Goal: Check status: Check status

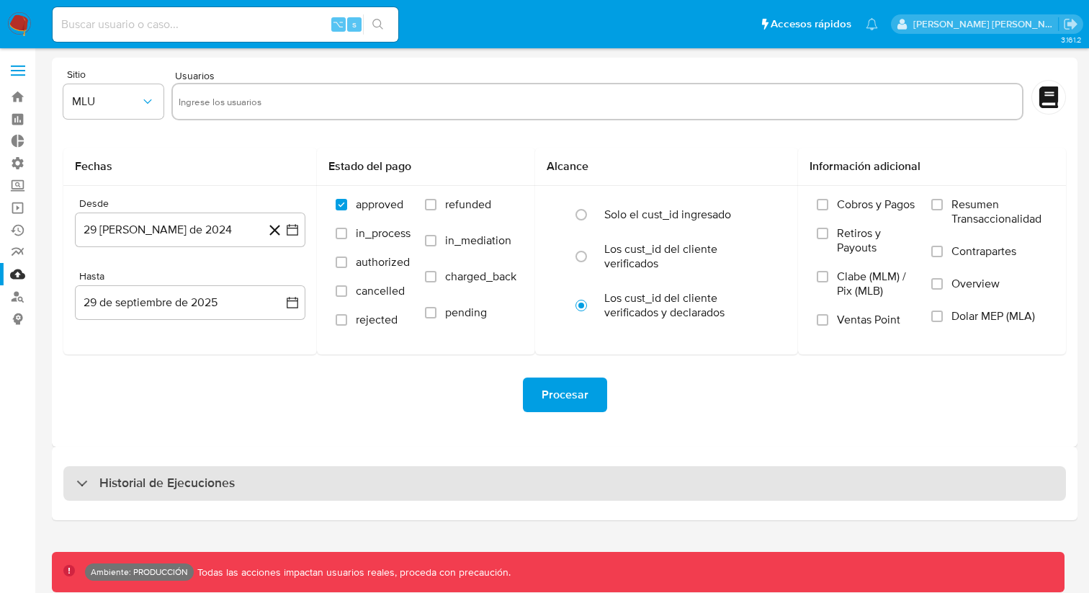
click at [414, 483] on div "Historial de Ejecuciones" at bounding box center [564, 483] width 1003 height 35
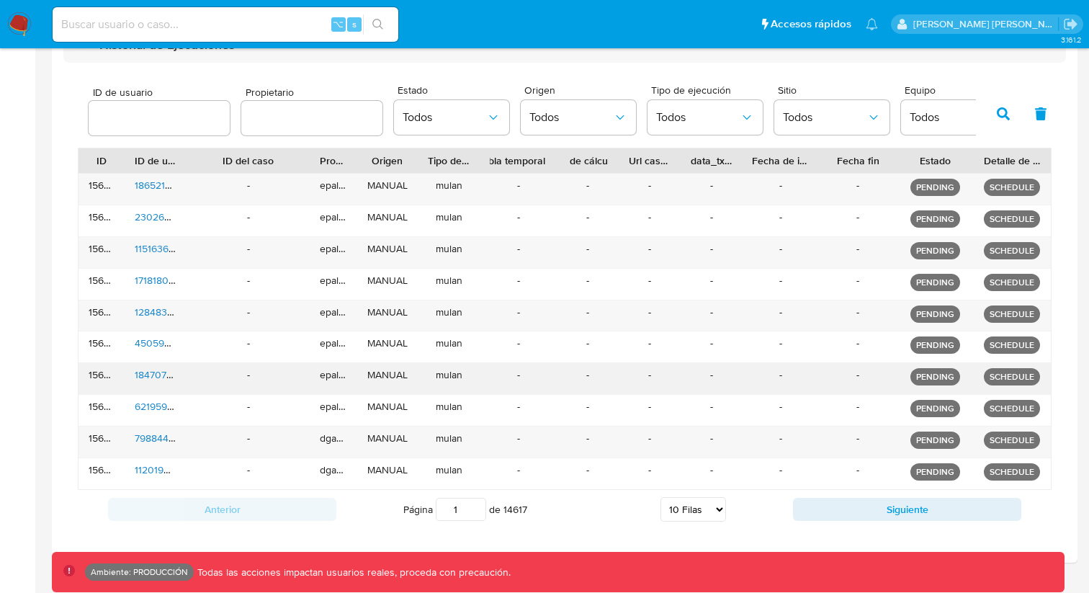
scroll to position [469, 0]
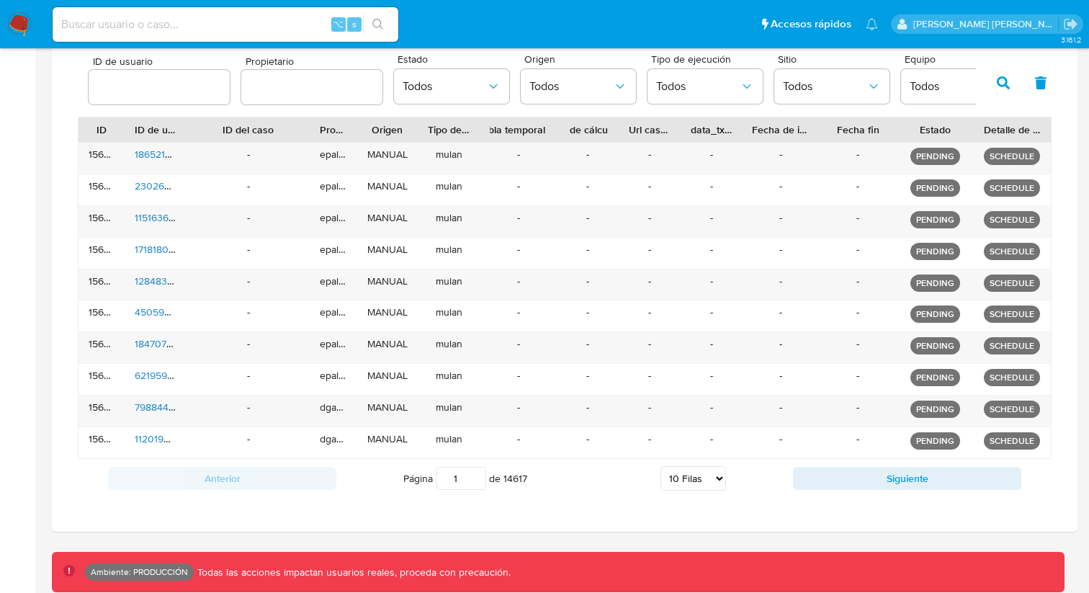
click at [704, 474] on select "5 Filas 10 Filas 20 Filas 25 Filas 50 Filas 100 Filas" at bounding box center [694, 478] width 66 height 24
select select "50"
click at [661, 466] on select "5 Filas 10 Filas 20 Filas 25 Filas 50 Filas 100 Filas" at bounding box center [694, 478] width 66 height 24
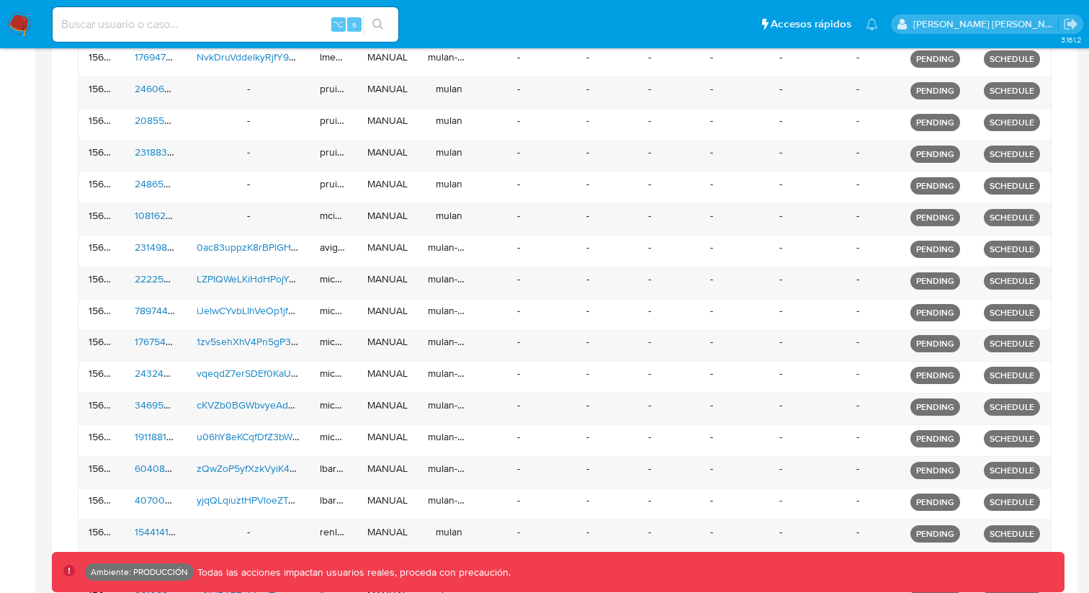
scroll to position [1734, 0]
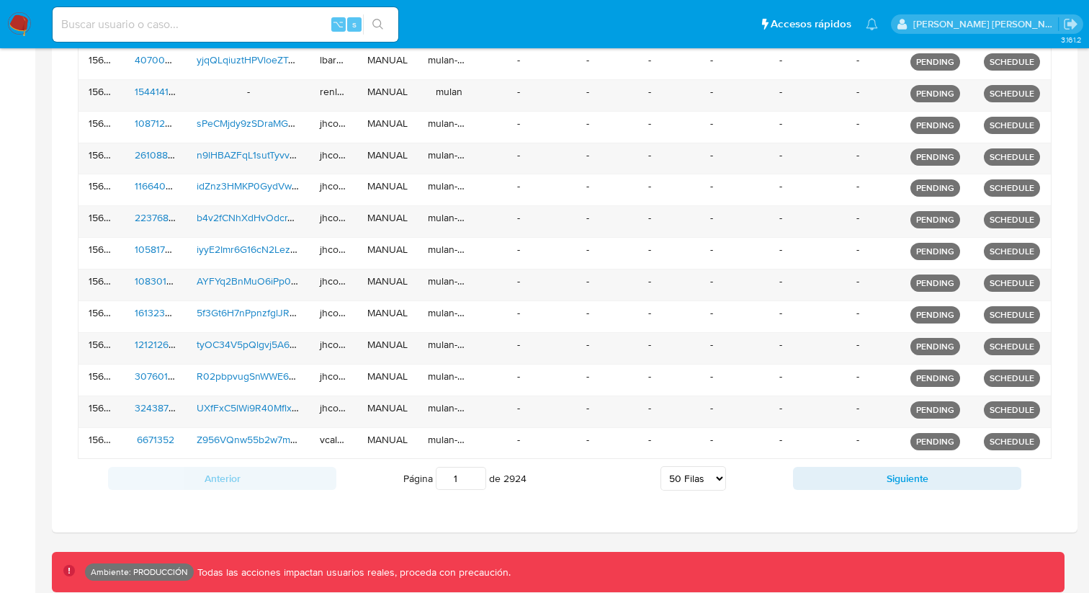
click at [853, 490] on div "Anterior Página 1 de 2924 5 [PERSON_NAME] 10 [PERSON_NAME] 20 [PERSON_NAME] 25 …" at bounding box center [565, 478] width 974 height 39
click at [857, 483] on button "Siguiente" at bounding box center [907, 478] width 228 height 23
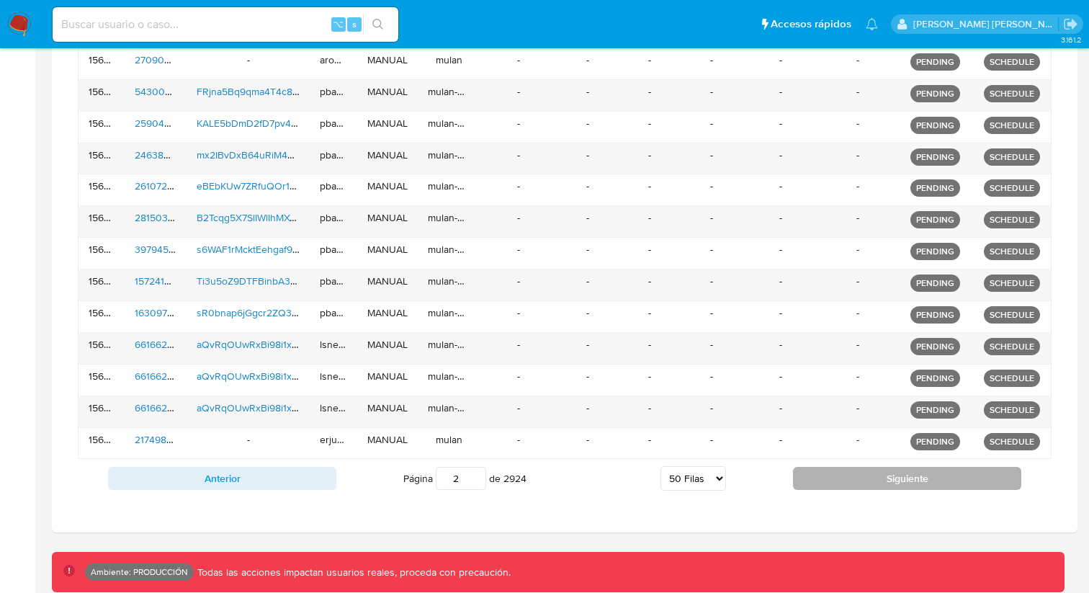
click at [857, 483] on button "Siguiente" at bounding box center [907, 478] width 228 height 23
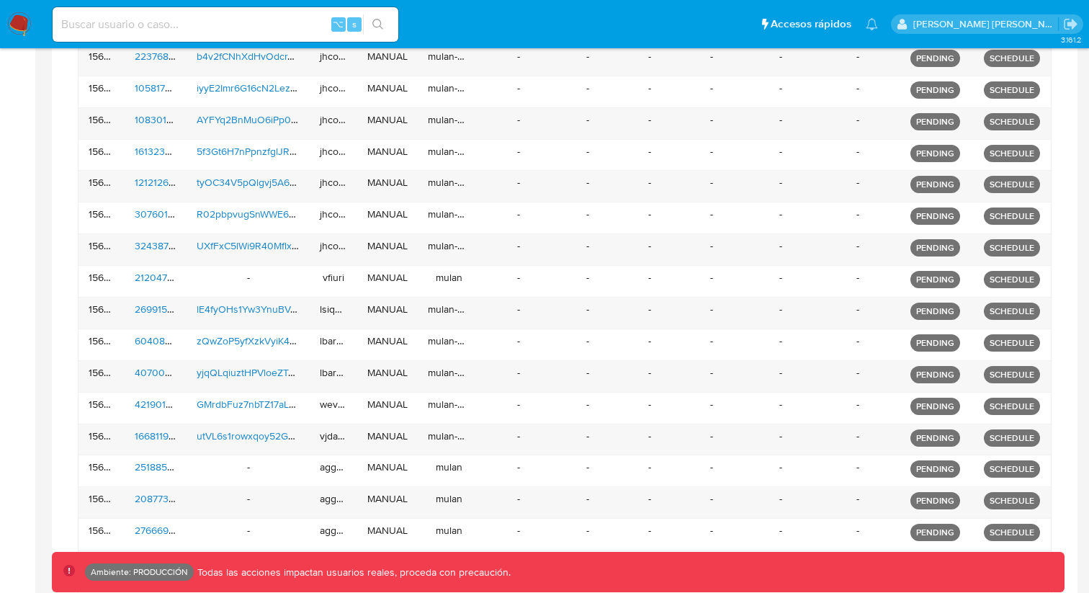
scroll to position [1767, 0]
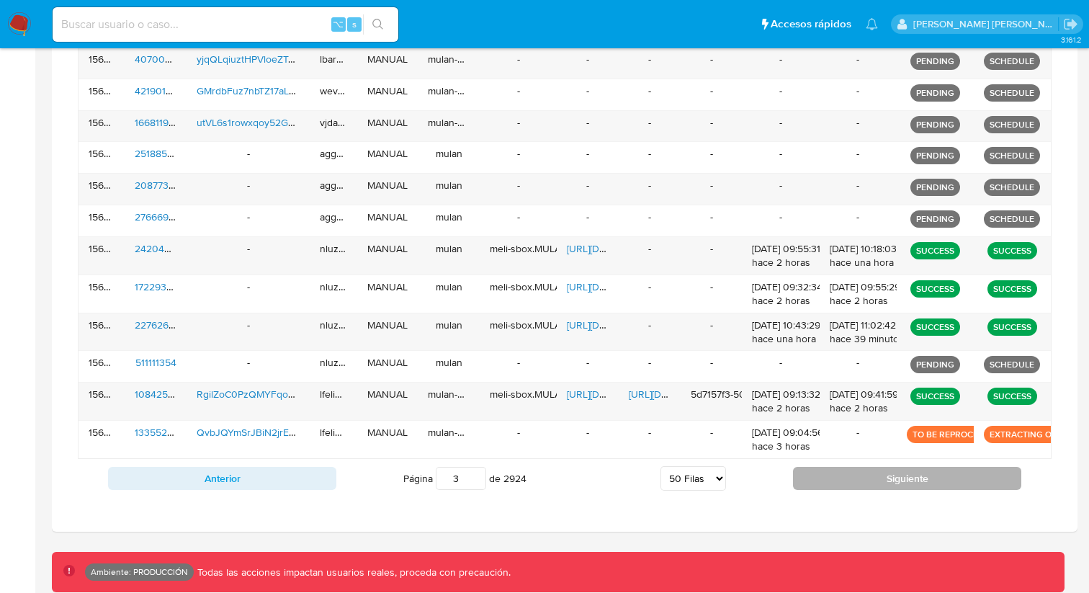
click at [867, 477] on button "Siguiente" at bounding box center [907, 478] width 228 height 23
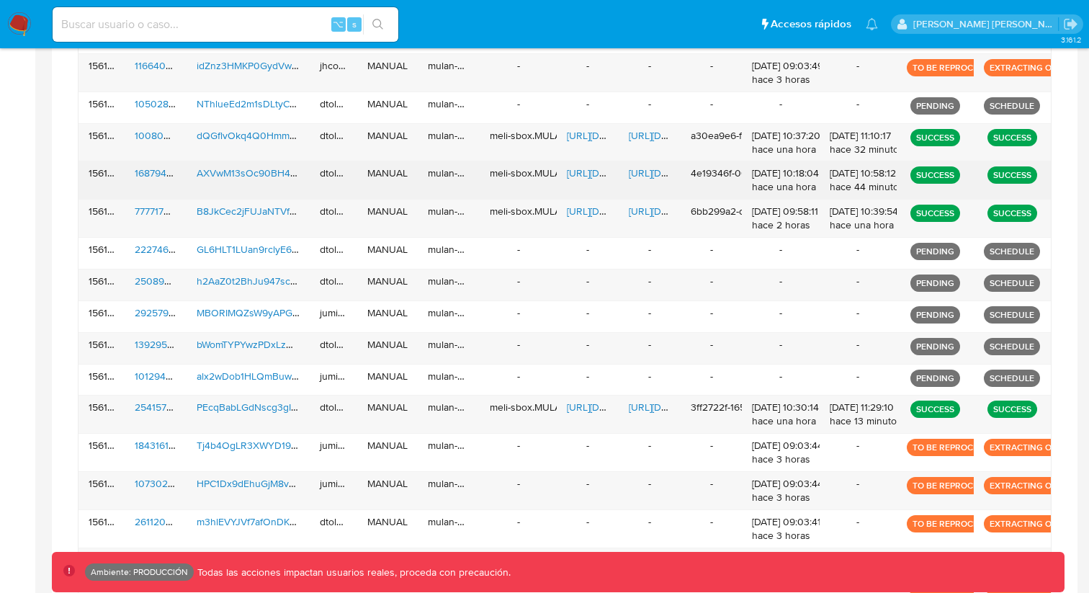
scroll to position [1920, 0]
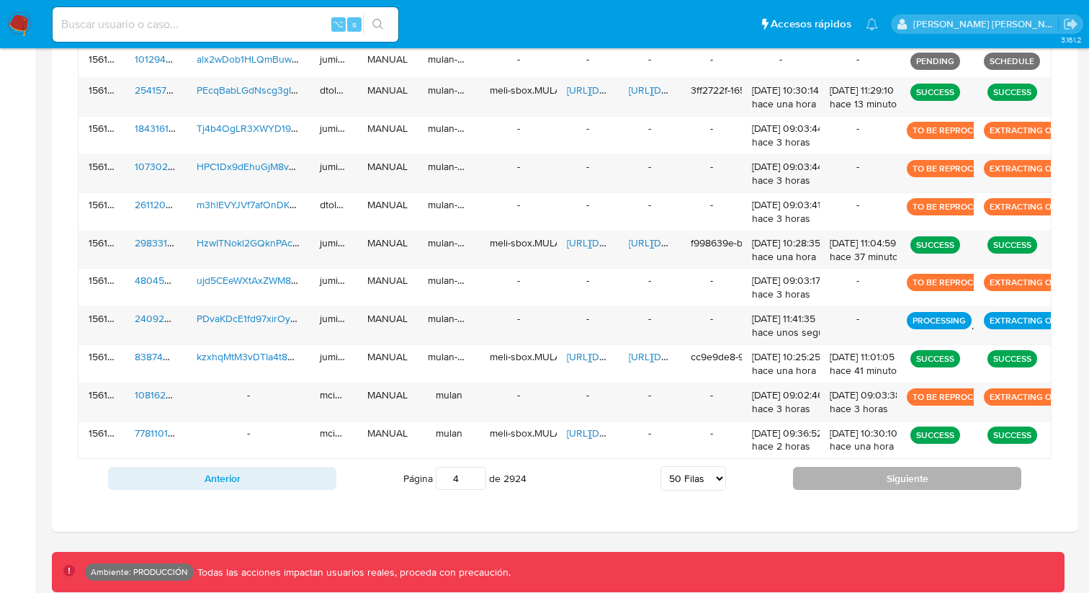
click at [888, 478] on button "Siguiente" at bounding box center [907, 478] width 228 height 23
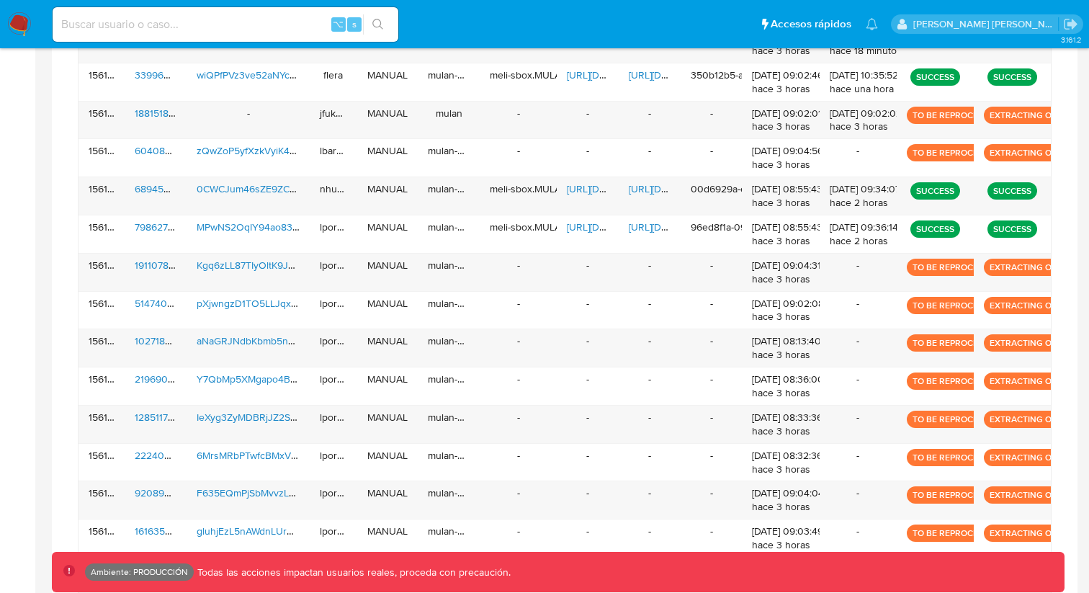
scroll to position [2042, 0]
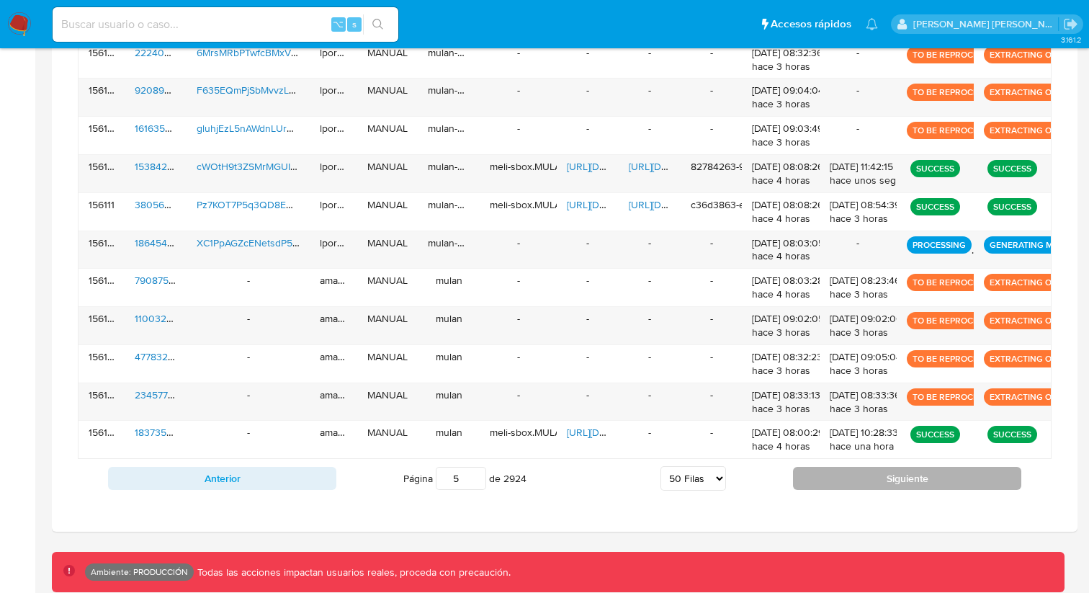
click at [867, 471] on button "Siguiente" at bounding box center [907, 478] width 228 height 23
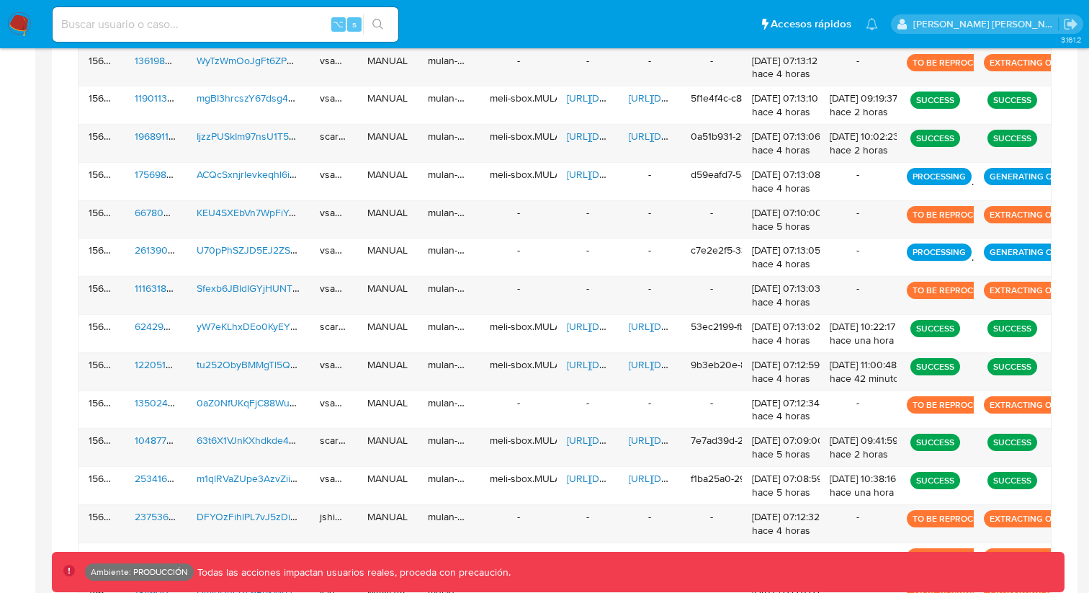
scroll to position [2055, 0]
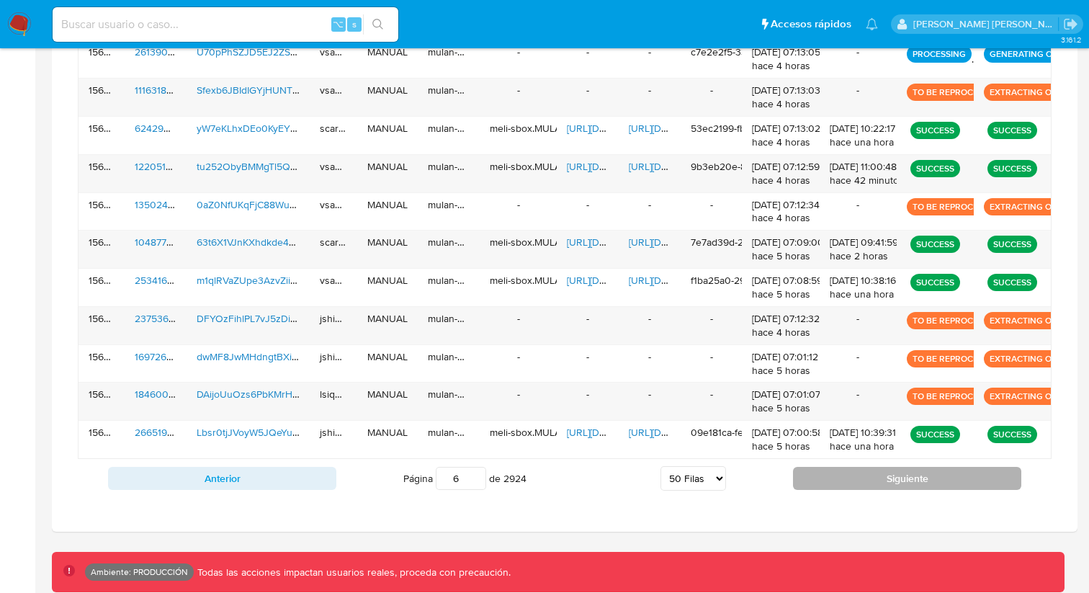
click at [889, 483] on button "Siguiente" at bounding box center [907, 478] width 228 height 23
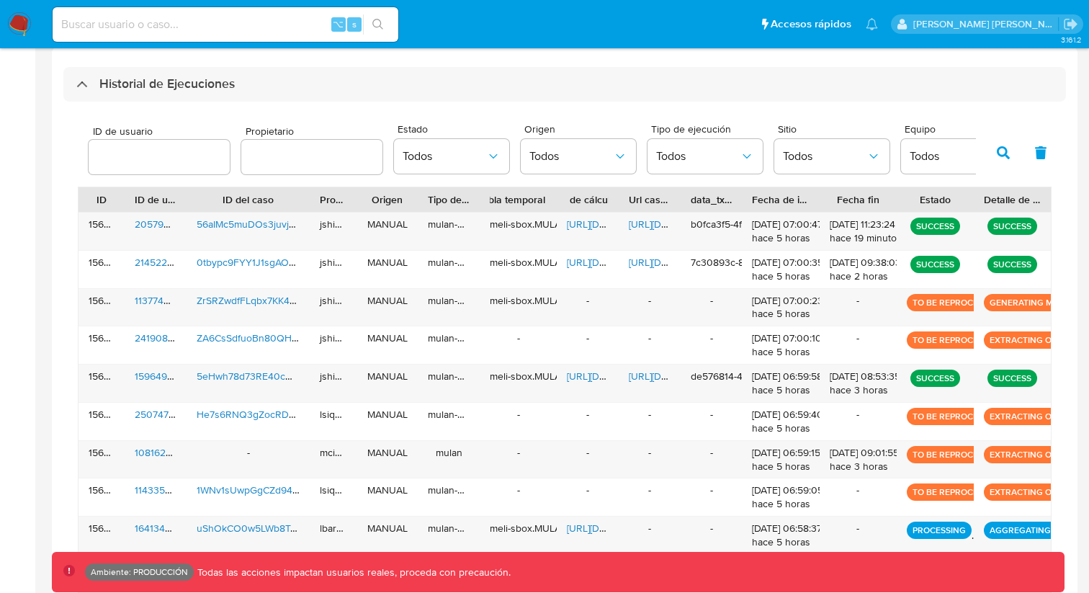
scroll to position [398, 0]
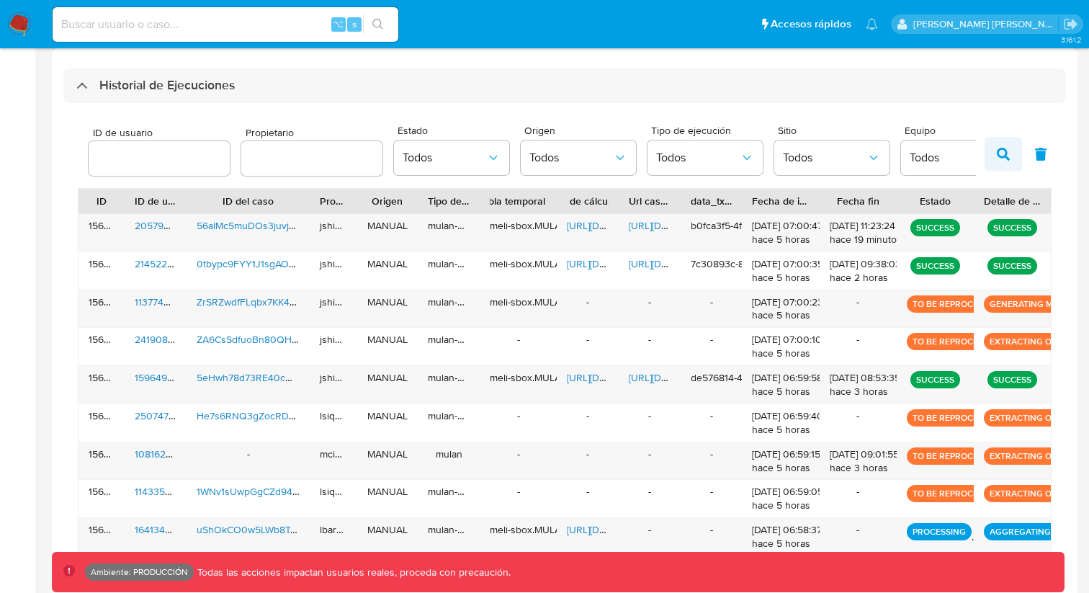
click at [1004, 153] on icon "button" at bounding box center [1003, 154] width 13 height 13
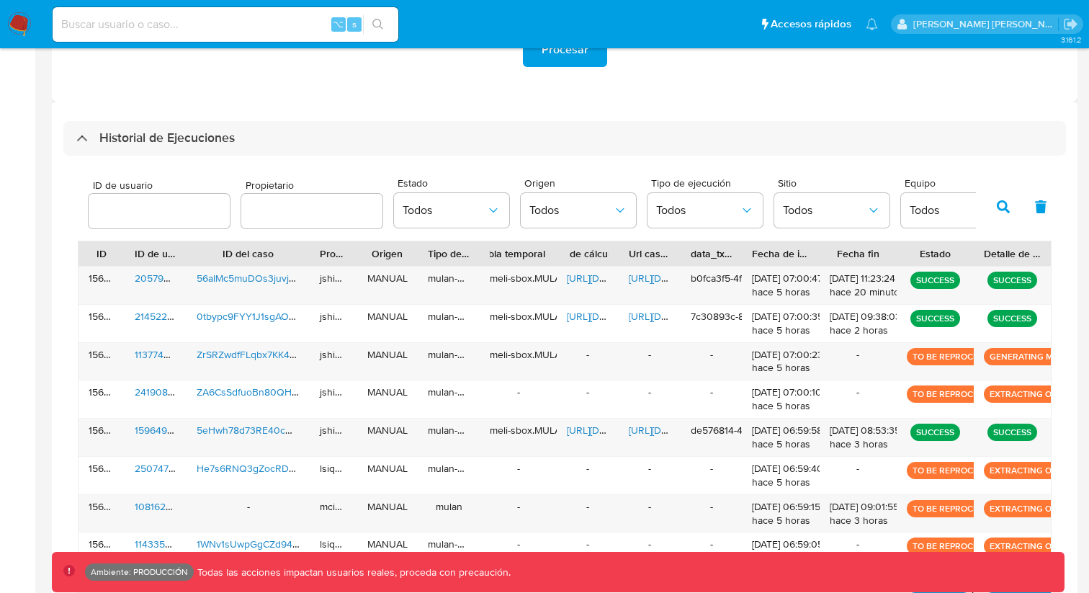
scroll to position [208, 0]
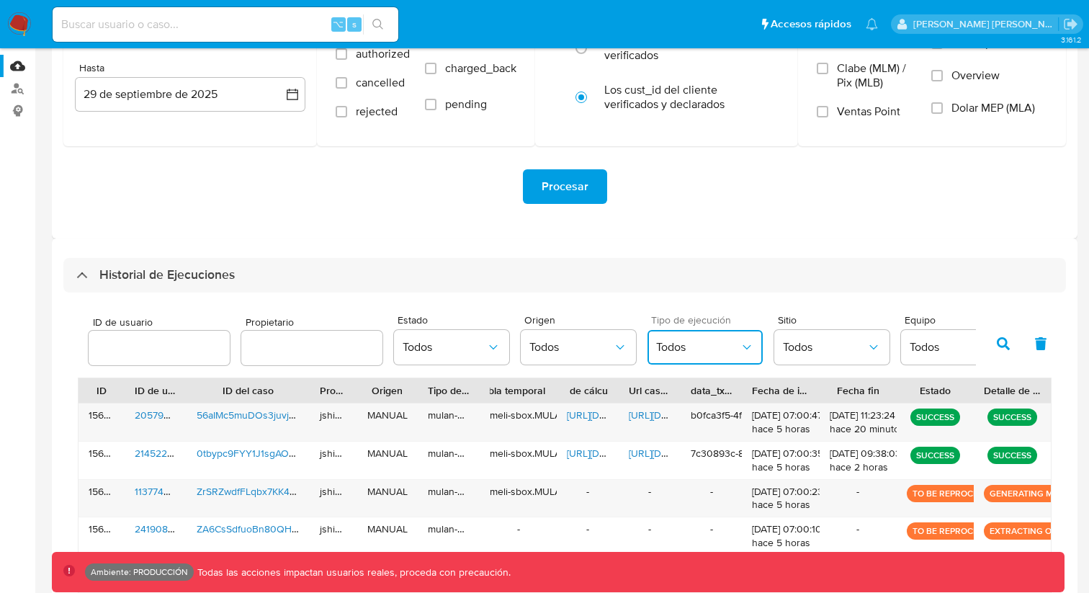
click at [684, 353] on span "Todos" at bounding box center [698, 347] width 84 height 14
click at [565, 336] on button "Todos" at bounding box center [578, 347] width 115 height 35
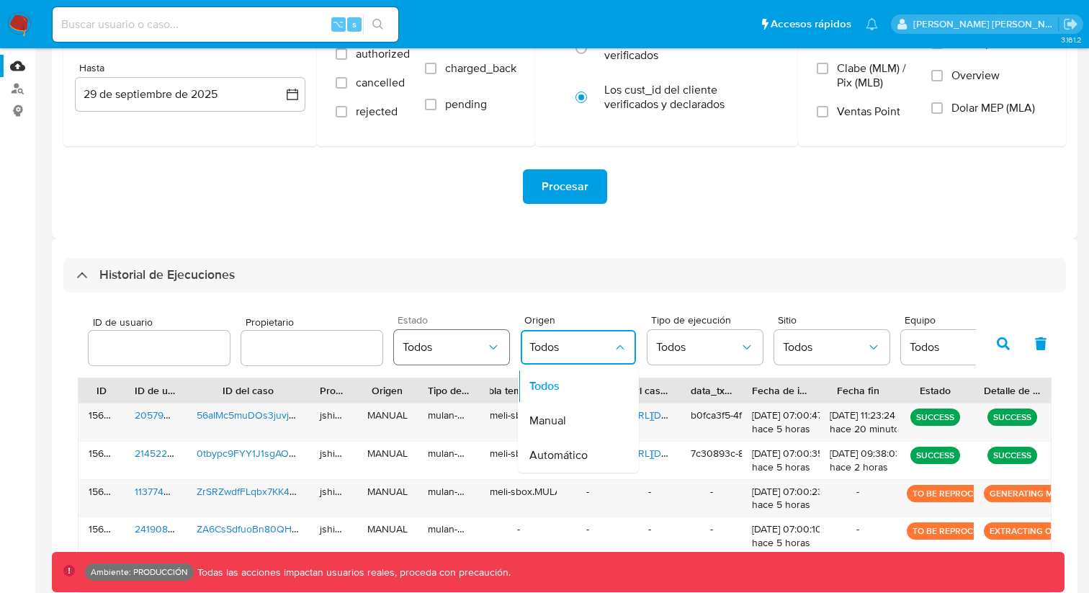
click at [477, 336] on button "Todos" at bounding box center [451, 347] width 115 height 35
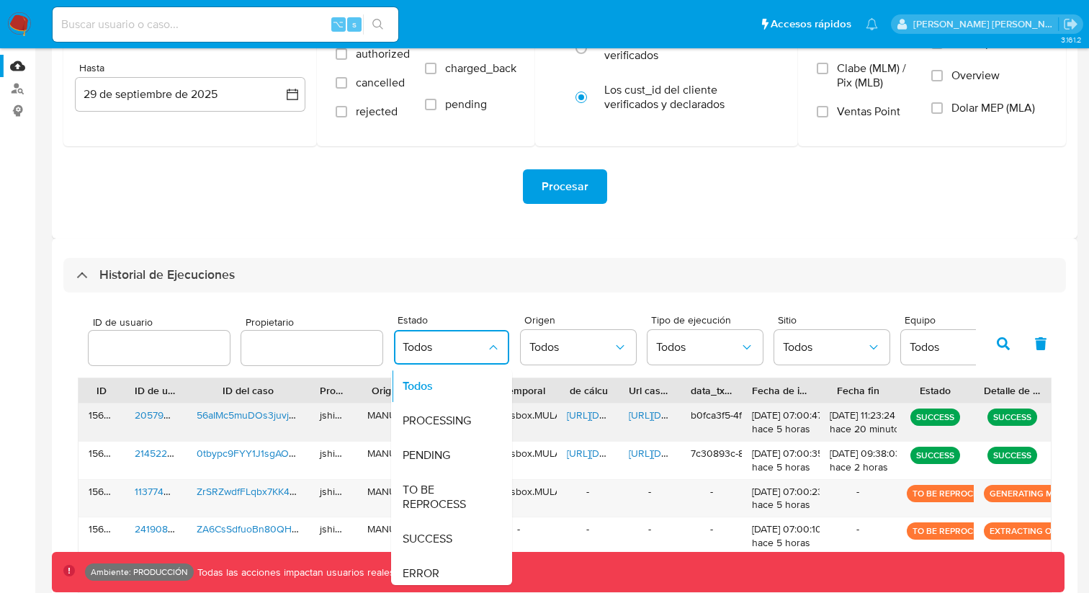
drag, startPoint x: 455, startPoint y: 409, endPoint x: 463, endPoint y: 409, distance: 7.9
click at [458, 409] on div "PROCESSING" at bounding box center [445, 420] width 84 height 35
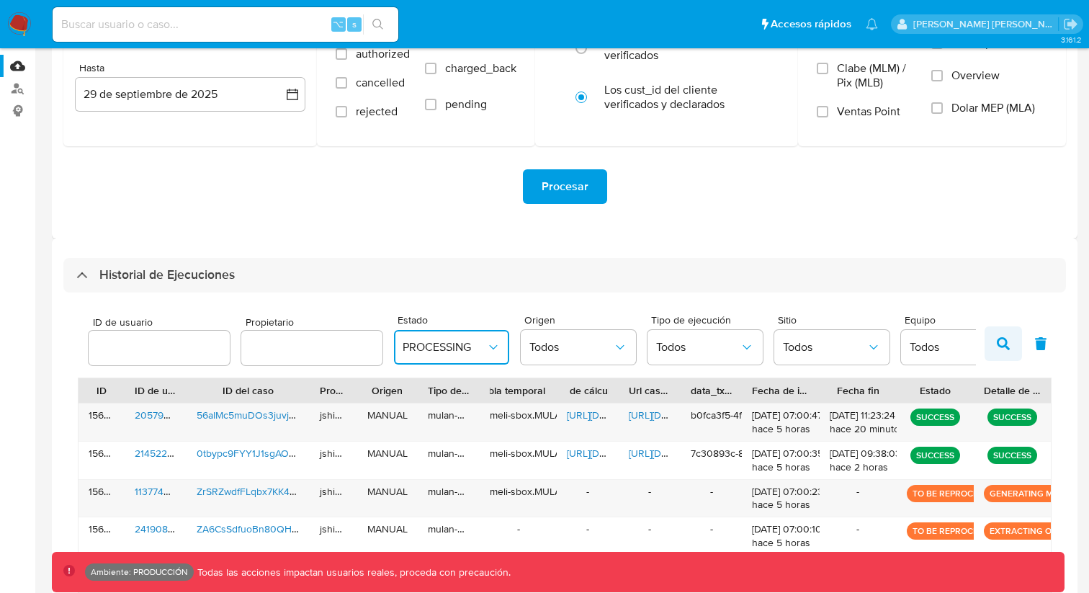
click at [1004, 339] on icon "button" at bounding box center [1003, 343] width 13 height 13
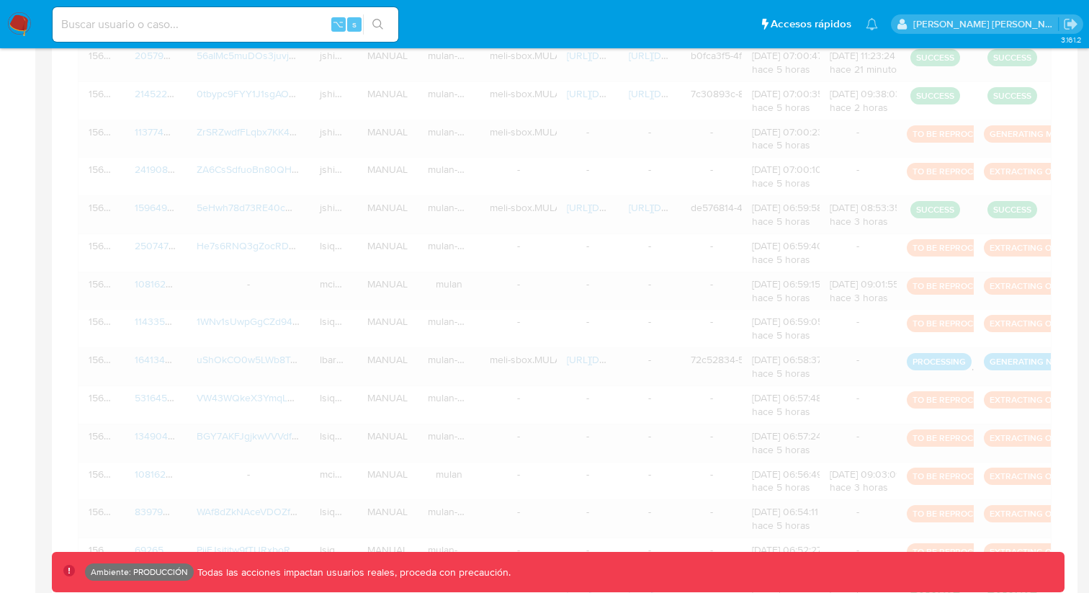
type input "1"
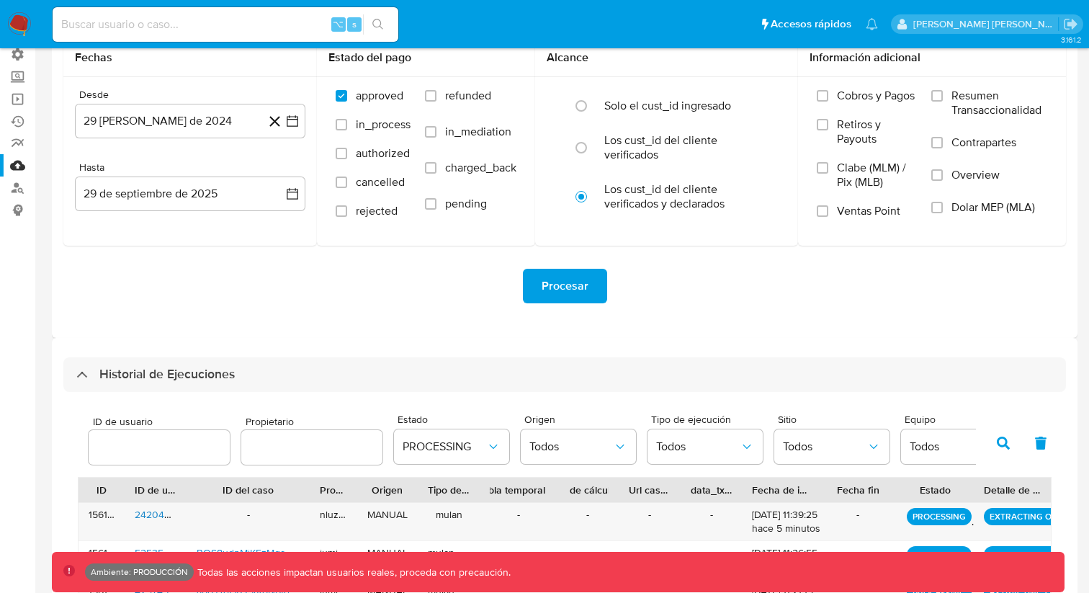
scroll to position [0, 0]
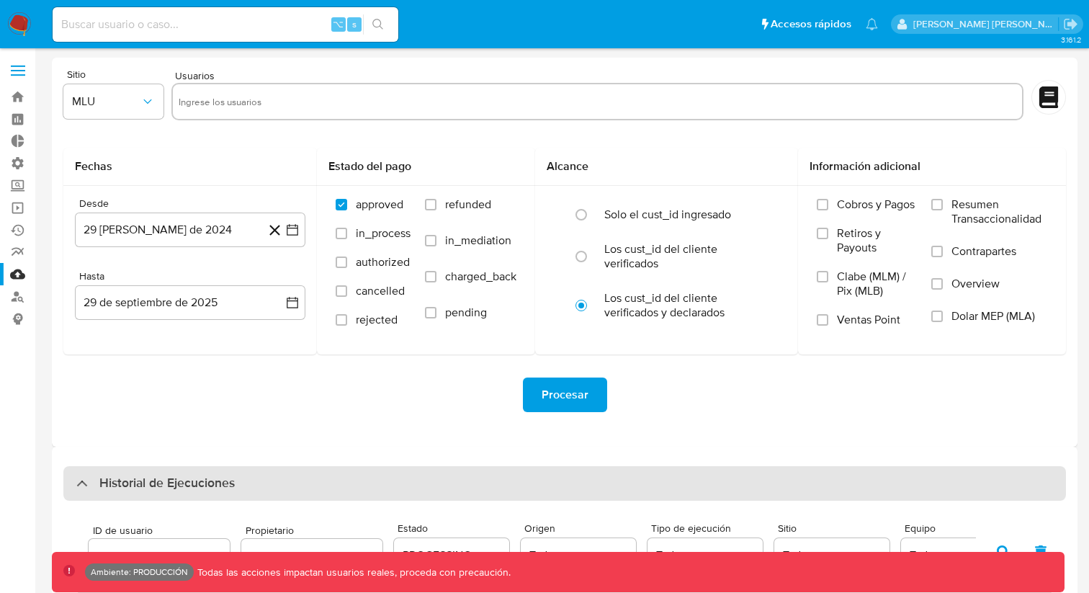
click at [527, 471] on div "Historial de Ejecuciones" at bounding box center [564, 483] width 1003 height 35
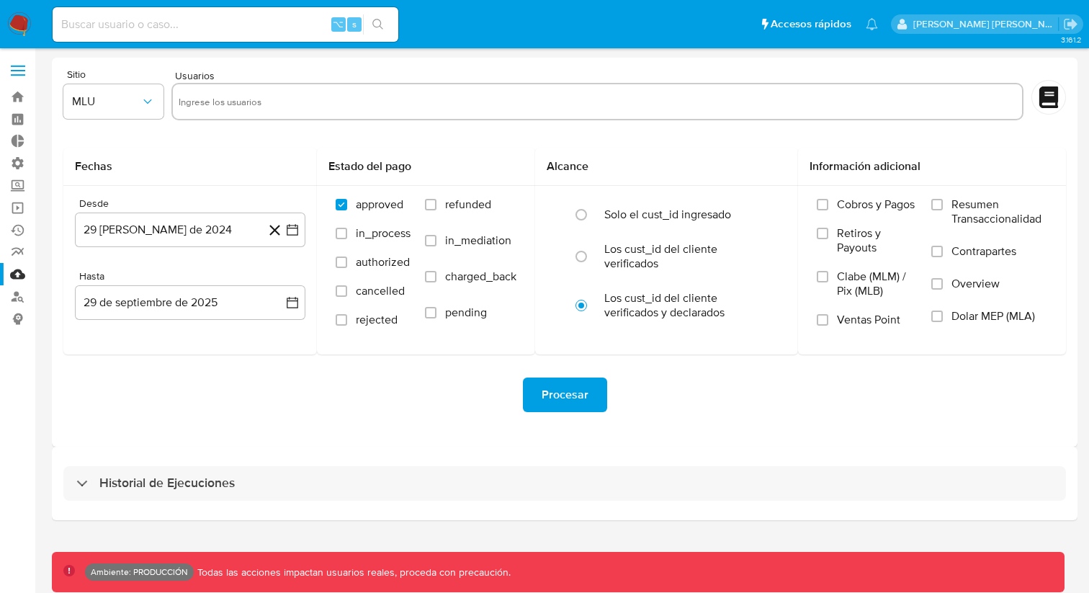
drag, startPoint x: 578, startPoint y: 473, endPoint x: 715, endPoint y: 438, distance: 141.4
click at [581, 473] on div "Historial de Ejecuciones" at bounding box center [564, 483] width 1003 height 35
select select "10"
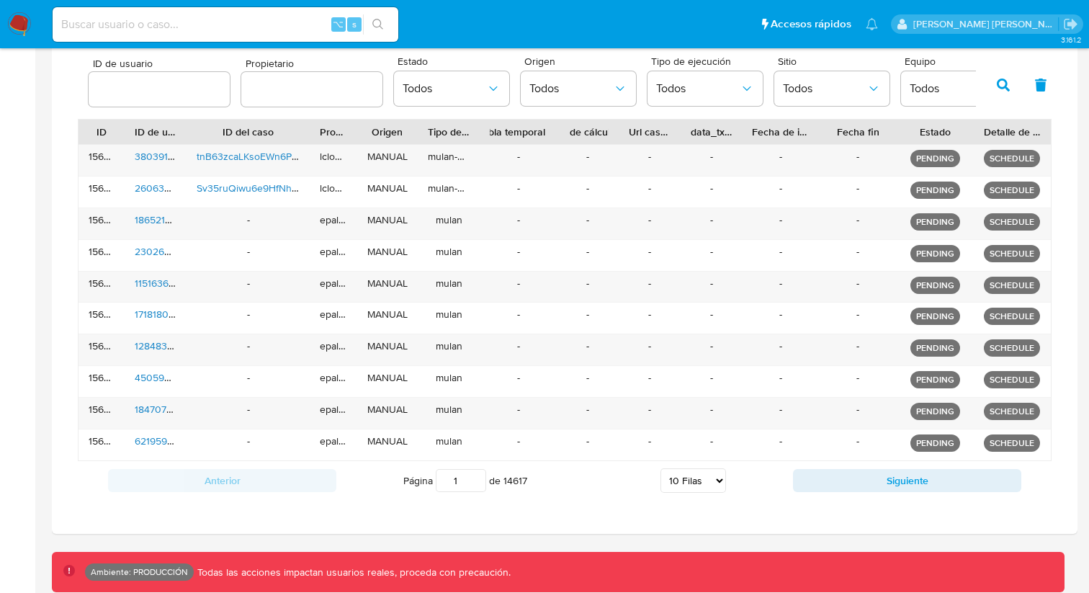
scroll to position [469, 0]
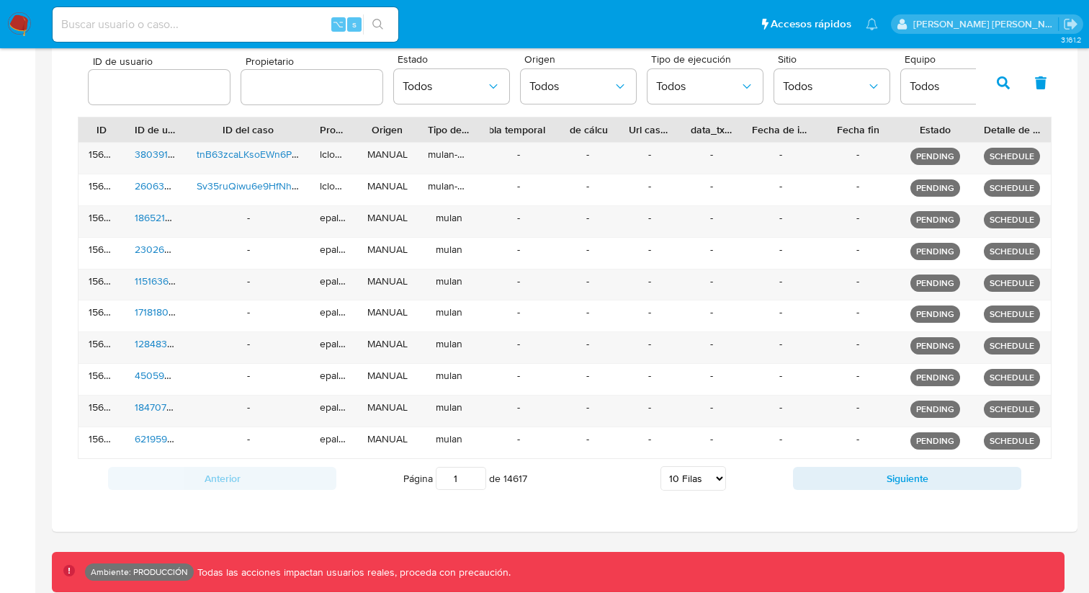
click at [825, 462] on div "Anterior Página 1 de 14617 5 [PERSON_NAME] 10 [PERSON_NAME] 20 [PERSON_NAME] 25…" at bounding box center [565, 478] width 974 height 39
click at [829, 471] on button "Siguiente" at bounding box center [907, 478] width 228 height 23
type input "2"
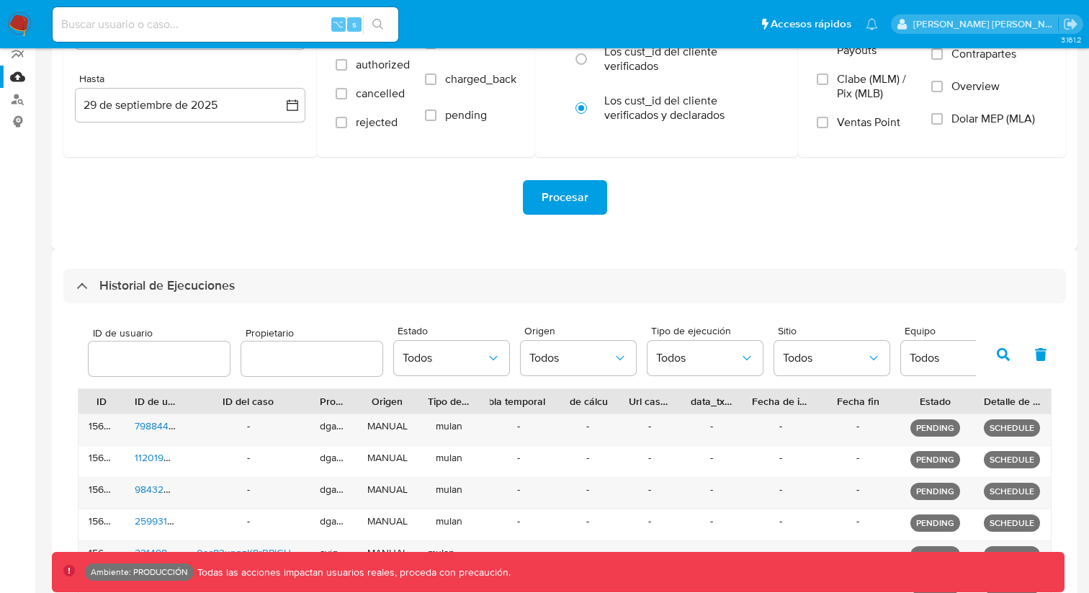
scroll to position [235, 0]
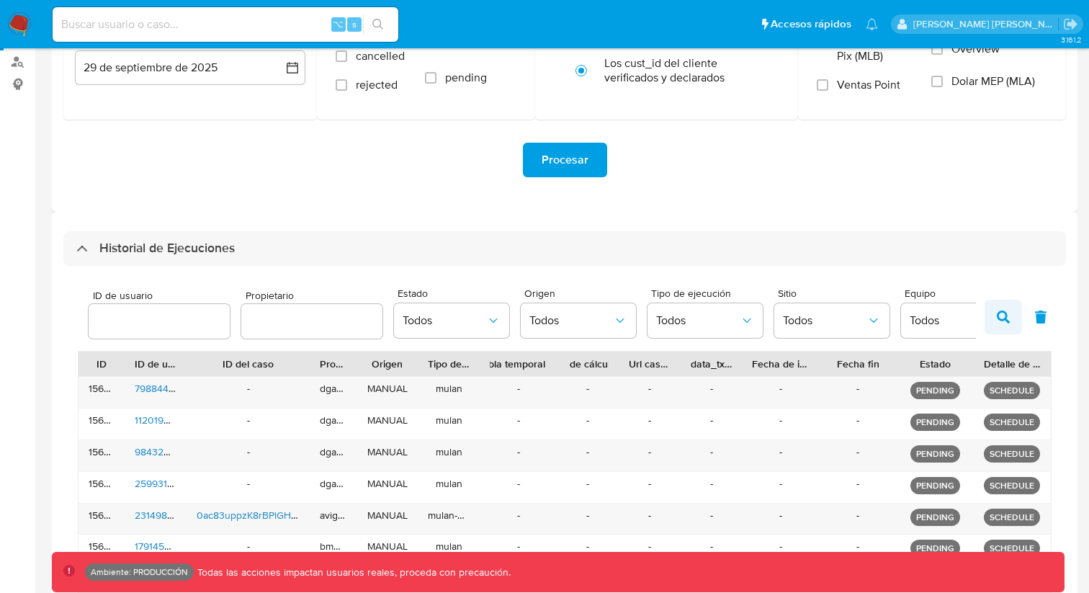
click at [1001, 316] on icon "button" at bounding box center [1003, 317] width 13 height 13
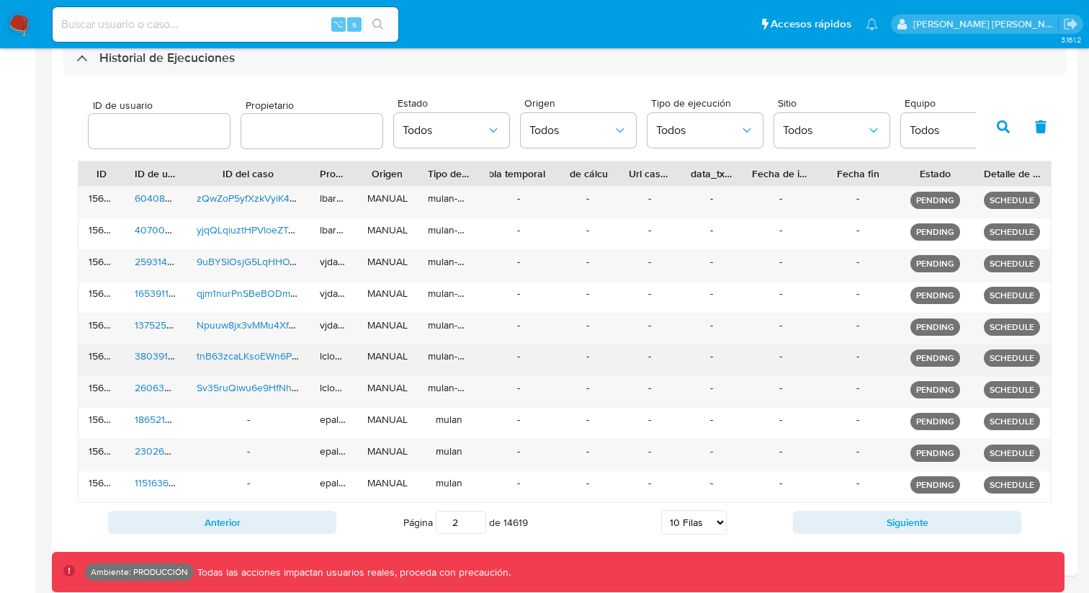
scroll to position [469, 0]
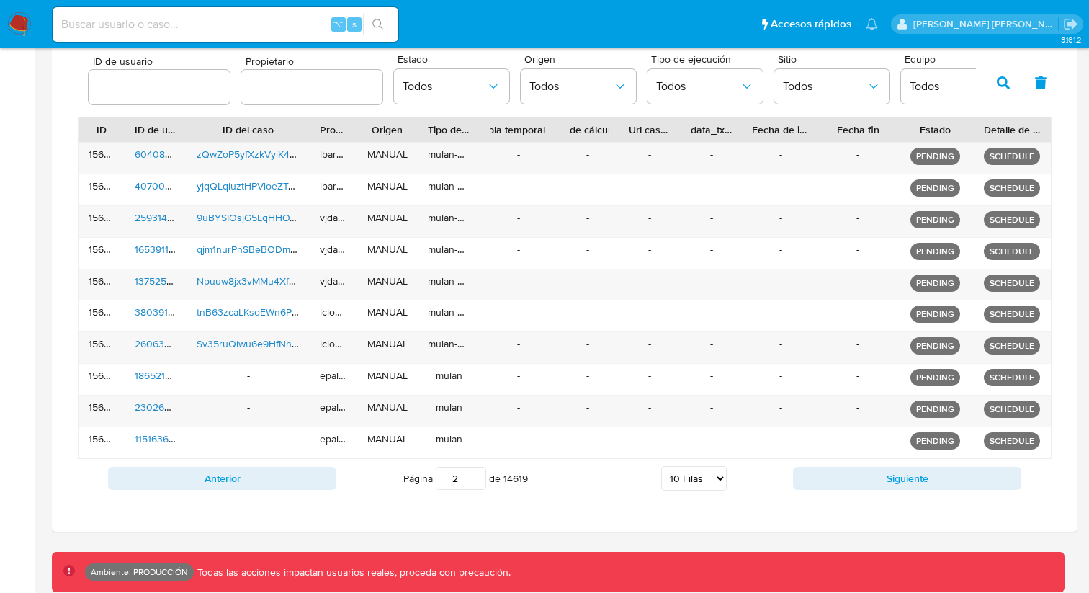
click at [685, 480] on select "5 Filas 10 Filas 20 Filas 25 Filas 50 Filas 100 Filas" at bounding box center [694, 478] width 66 height 24
select select "50"
click at [661, 466] on select "5 Filas 10 Filas 20 Filas 25 Filas 50 Filas 100 Filas" at bounding box center [694, 478] width 66 height 24
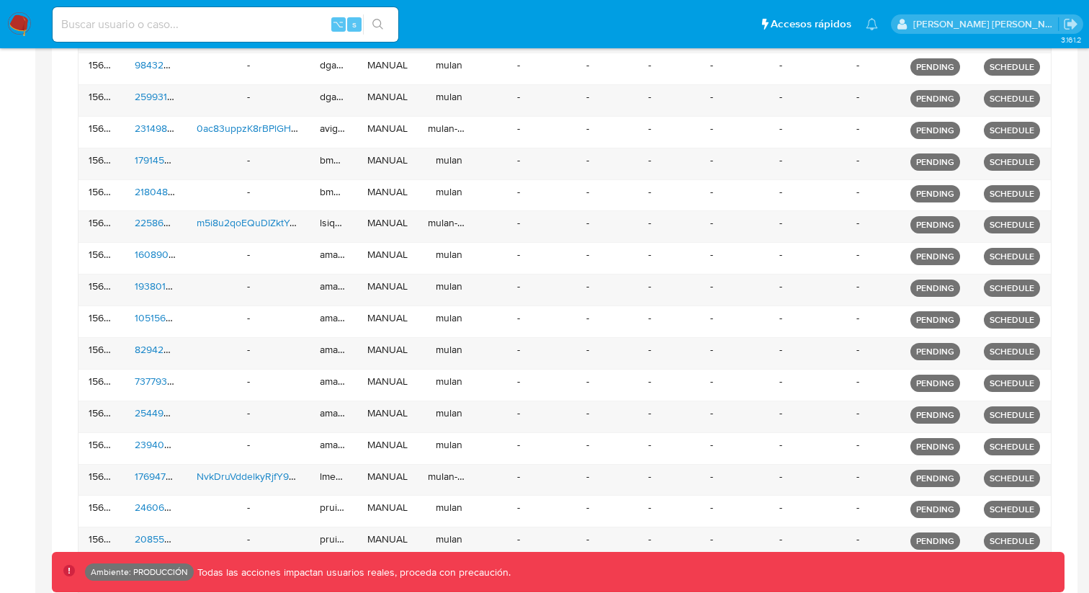
scroll to position [1734, 0]
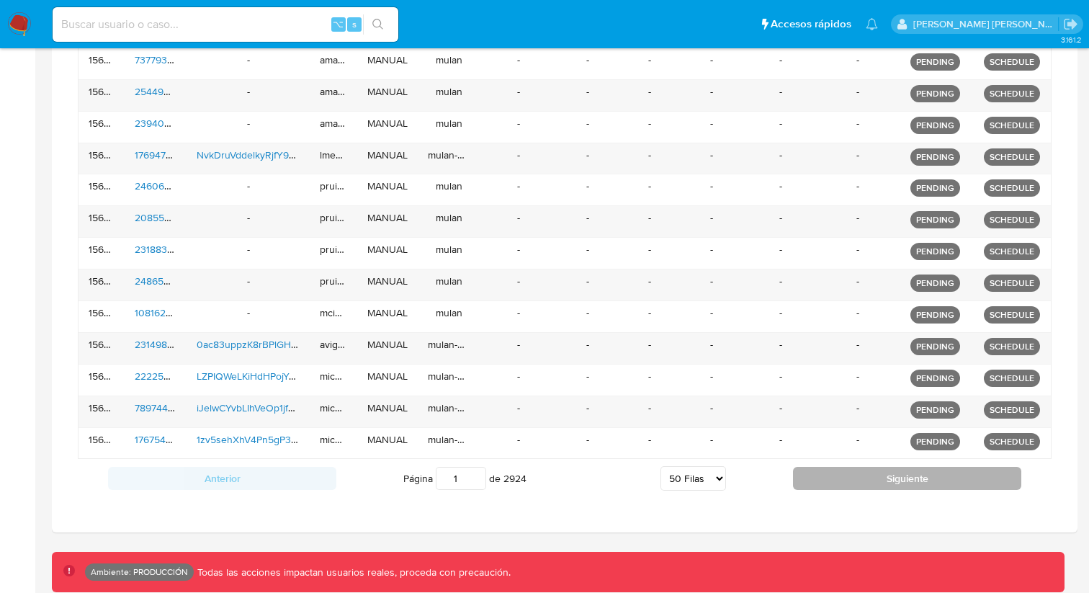
click at [827, 478] on button "Siguiente" at bounding box center [907, 478] width 228 height 23
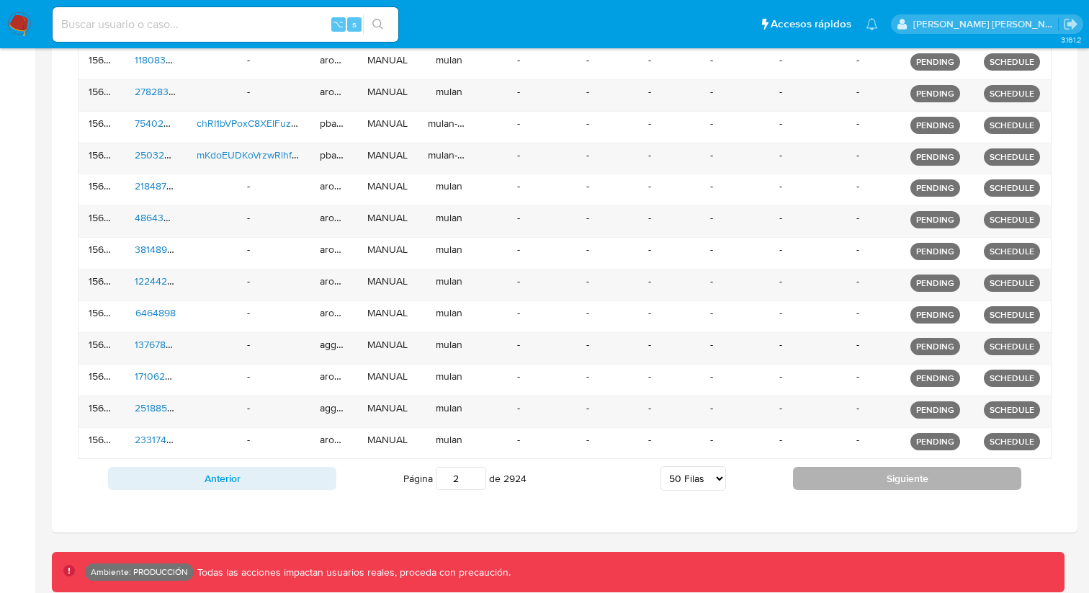
click at [828, 478] on button "Siguiente" at bounding box center [907, 478] width 228 height 23
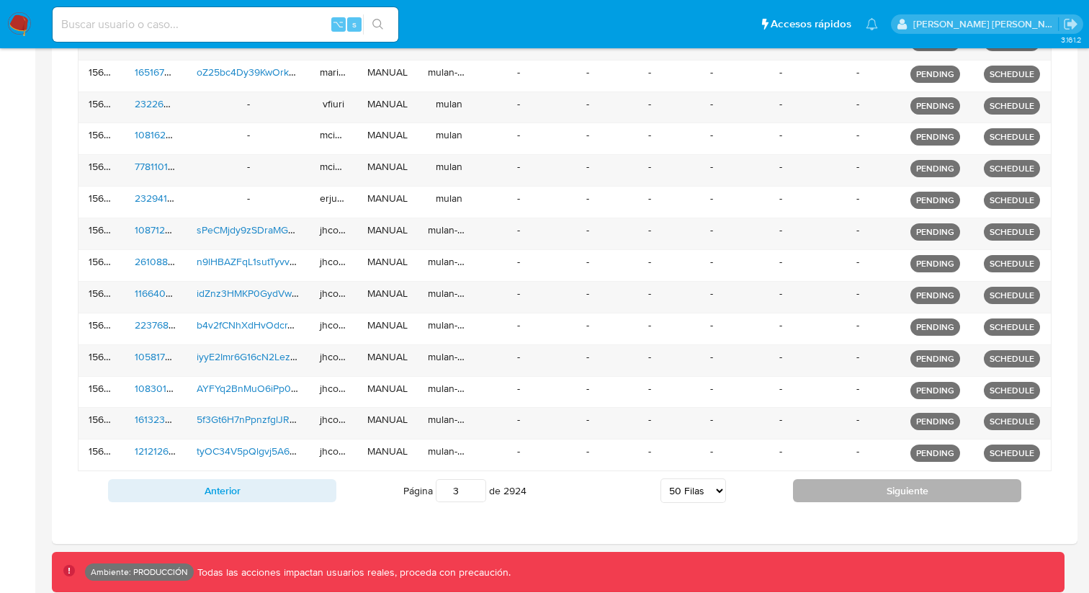
click at [831, 491] on button "Siguiente" at bounding box center [907, 490] width 228 height 23
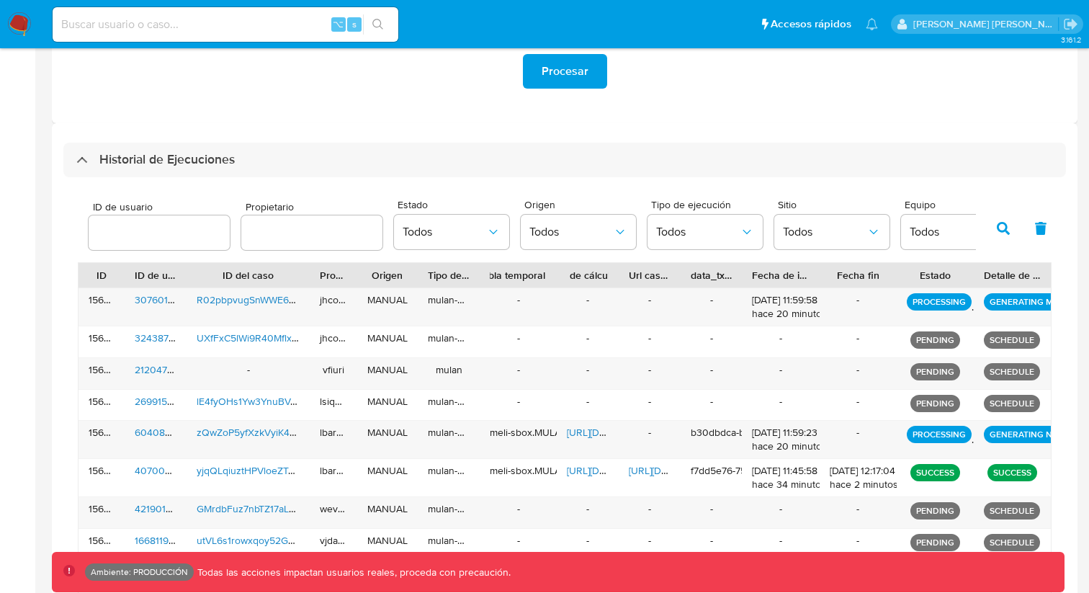
scroll to position [360, 0]
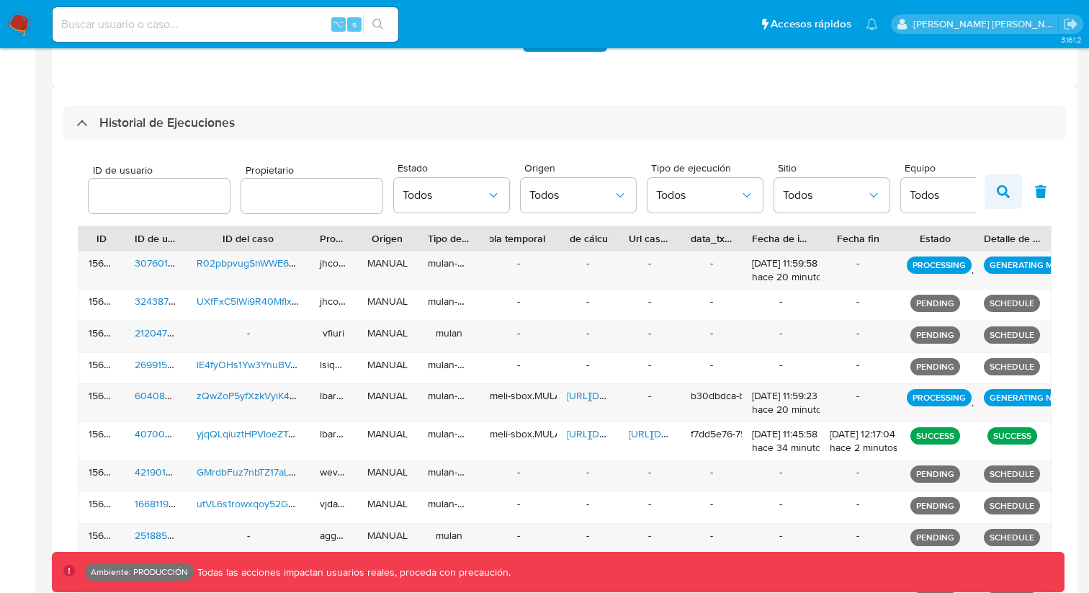
click at [1002, 190] on icon "button" at bounding box center [1003, 191] width 13 height 13
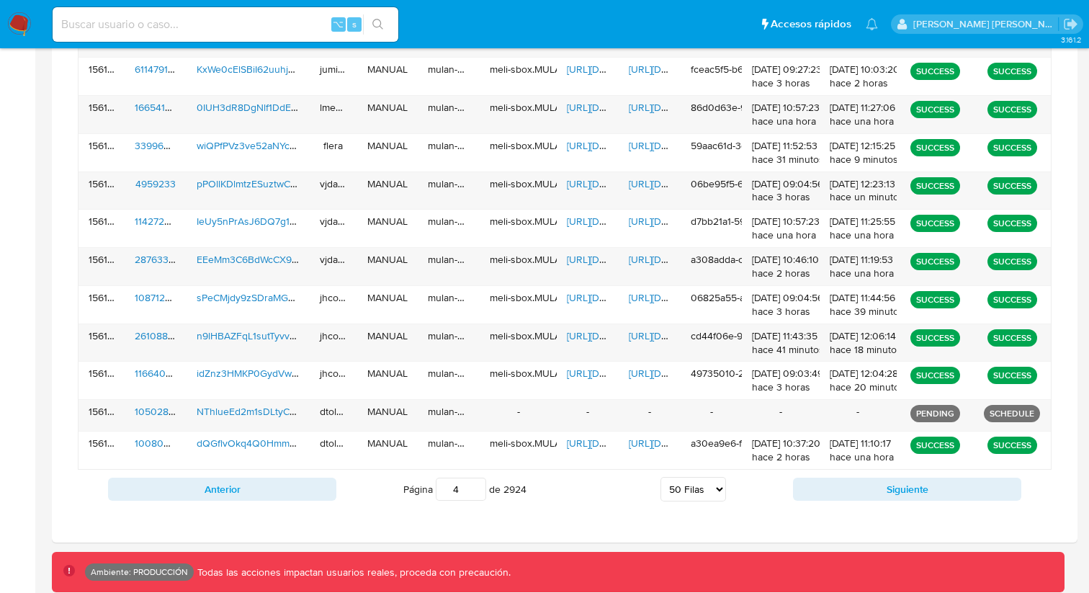
scroll to position [1946, 0]
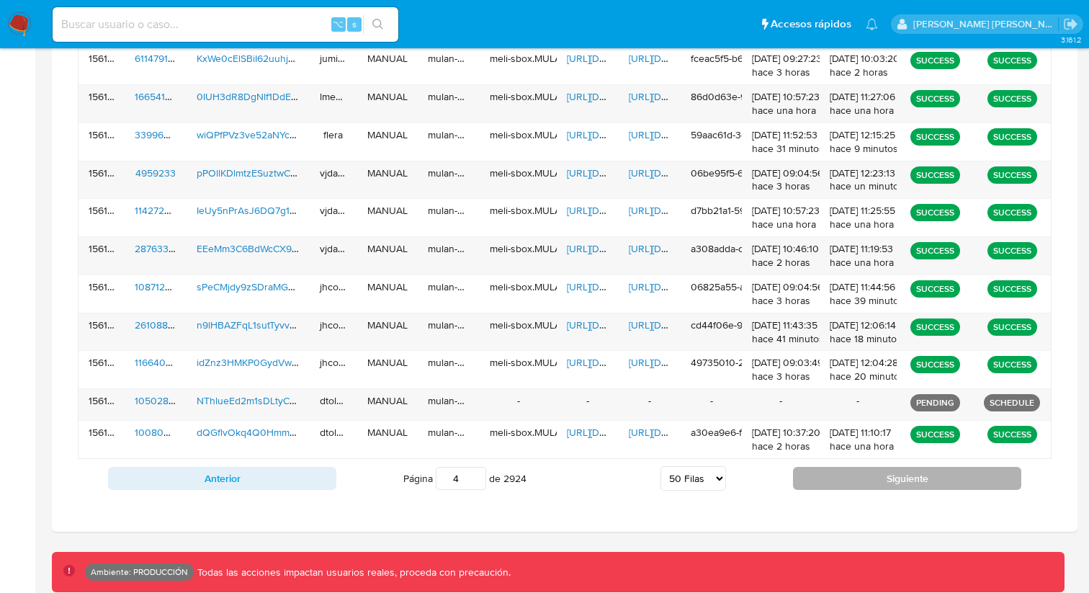
click at [898, 471] on button "Siguiente" at bounding box center [907, 478] width 228 height 23
type input "5"
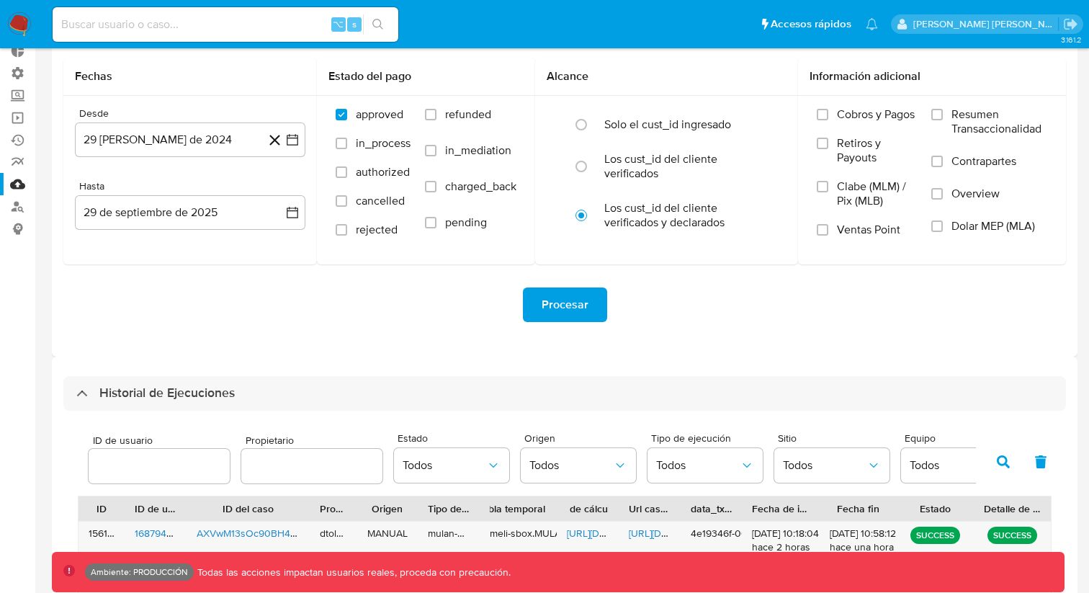
scroll to position [0, 0]
